Goal: Download file/media

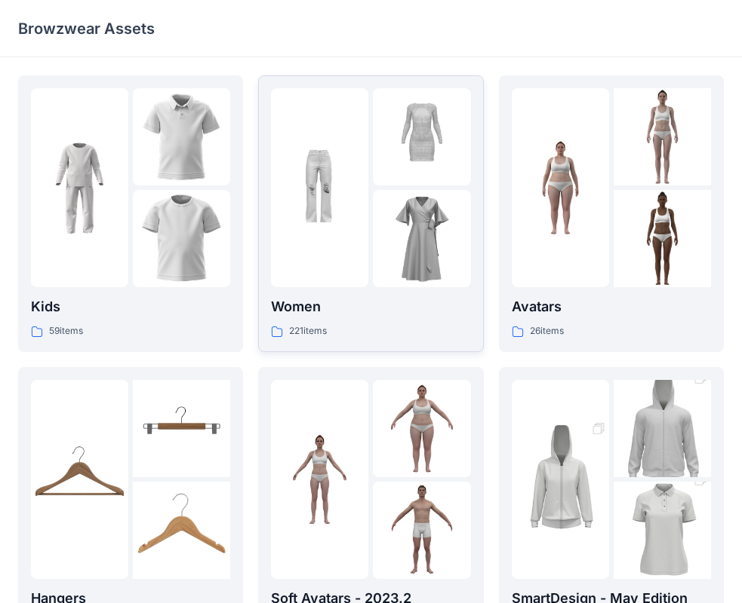
click at [314, 247] on div at bounding box center [319, 187] width 97 height 199
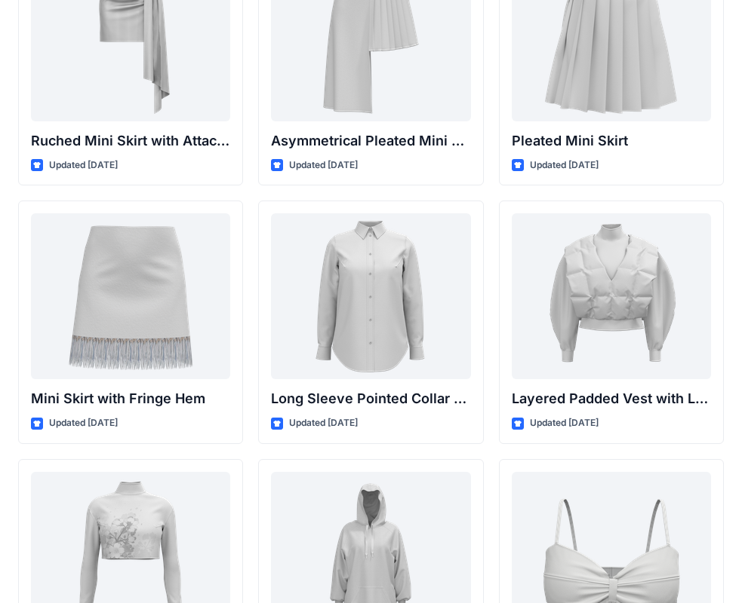
scroll to position [4418, 0]
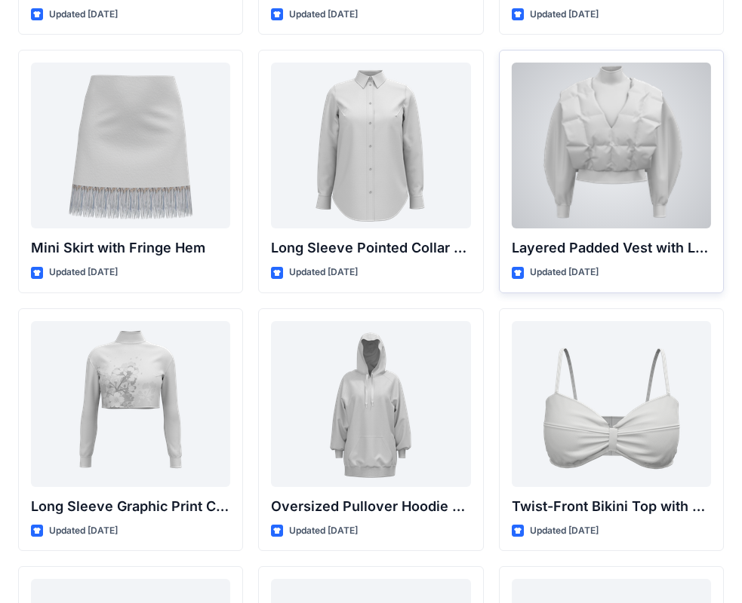
click at [594, 136] on div at bounding box center [610, 146] width 199 height 166
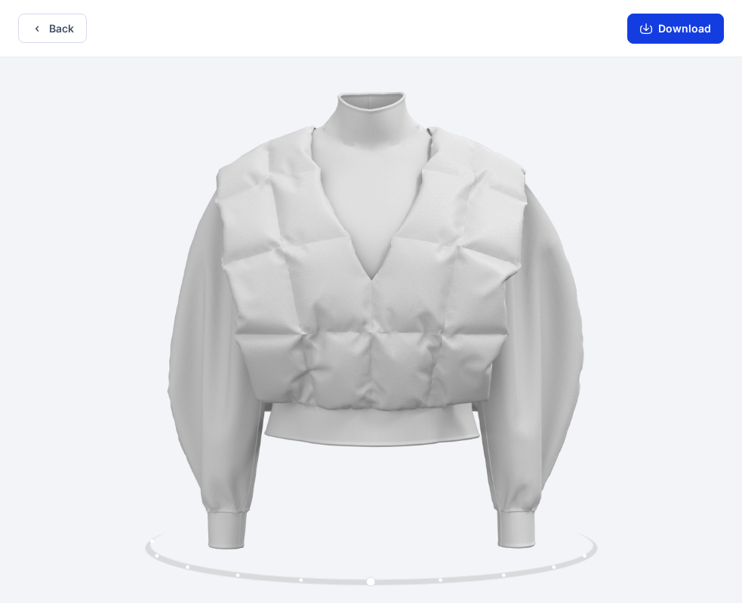
click at [664, 26] on button "Download" at bounding box center [675, 29] width 97 height 30
